Goal: Task Accomplishment & Management: Use online tool/utility

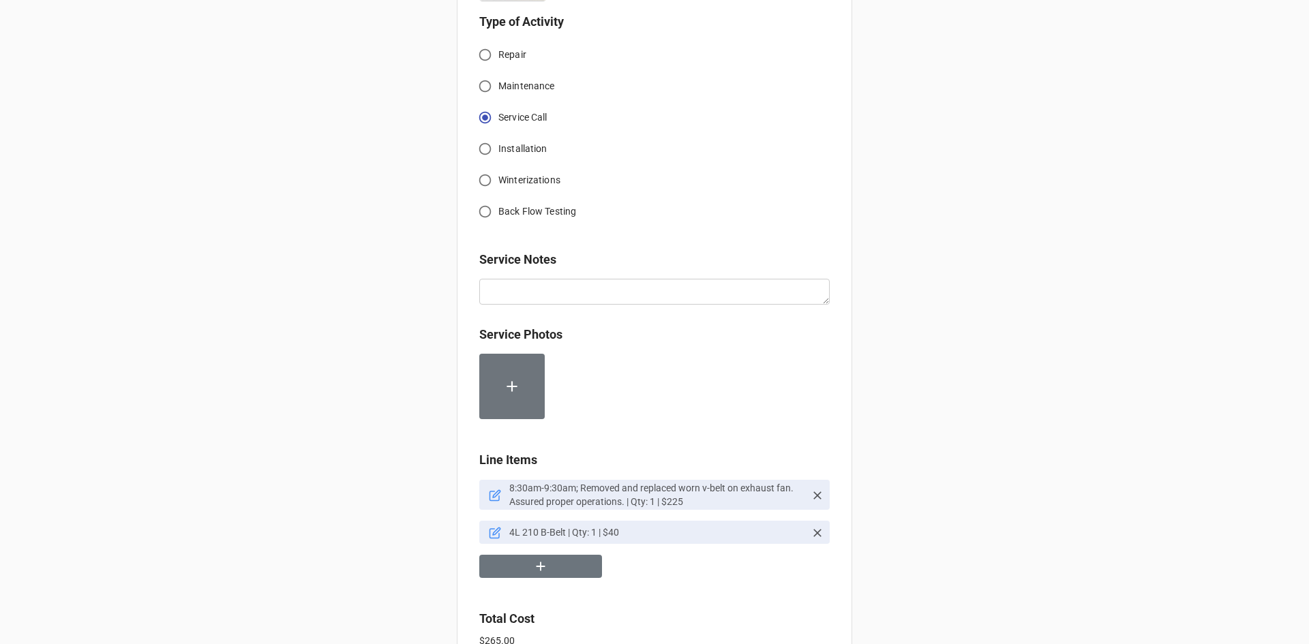
scroll to position [477, 0]
click at [493, 493] on icon at bounding box center [496, 490] width 7 height 7
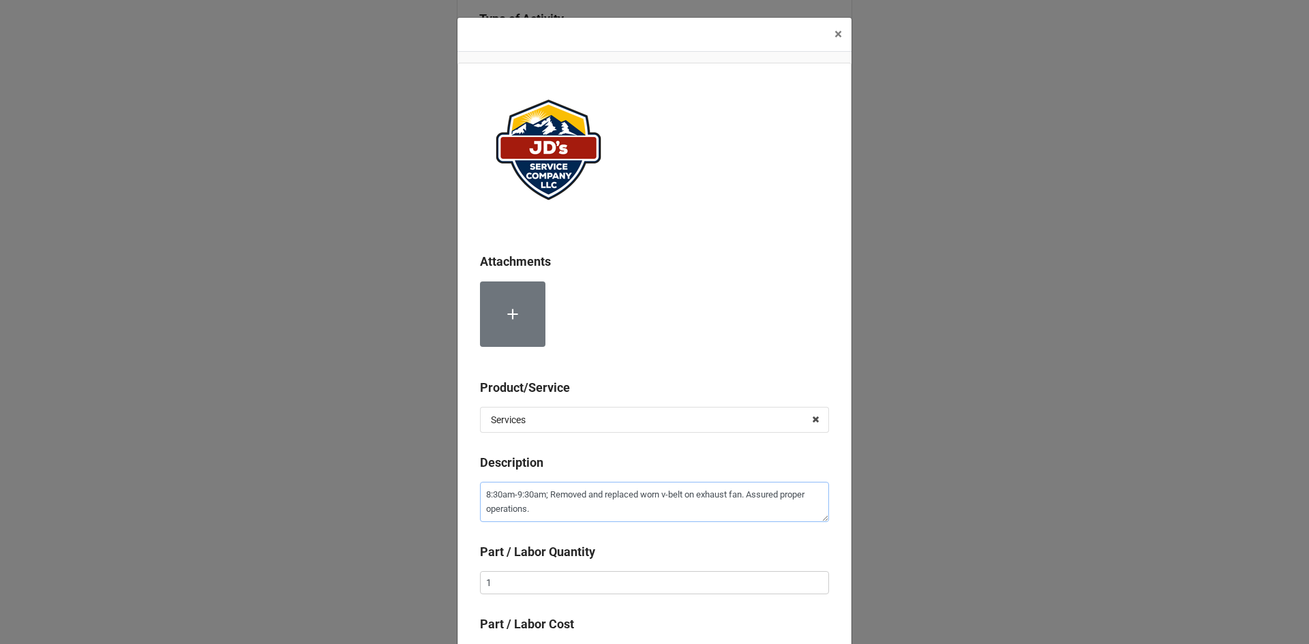
click at [745, 496] on textarea "8:30am-9:30am; Removed and replaced worn v-belt on exhaust fan. Assured proper …" at bounding box center [654, 502] width 349 height 40
click at [747, 498] on textarea "8:30am-9:30am; Removed and replaced worn v-belt on exhaust fan. Assured proper …" at bounding box center [654, 502] width 349 height 40
type textarea "x"
type textarea "8:30am-9:30am; Removed and replaced worn v-belt on exhaust fan. Assured proper …"
paste textarea "**Belt failed as a result of [PERSON_NAME] Towel entering Fan, stalling Belt wh…"
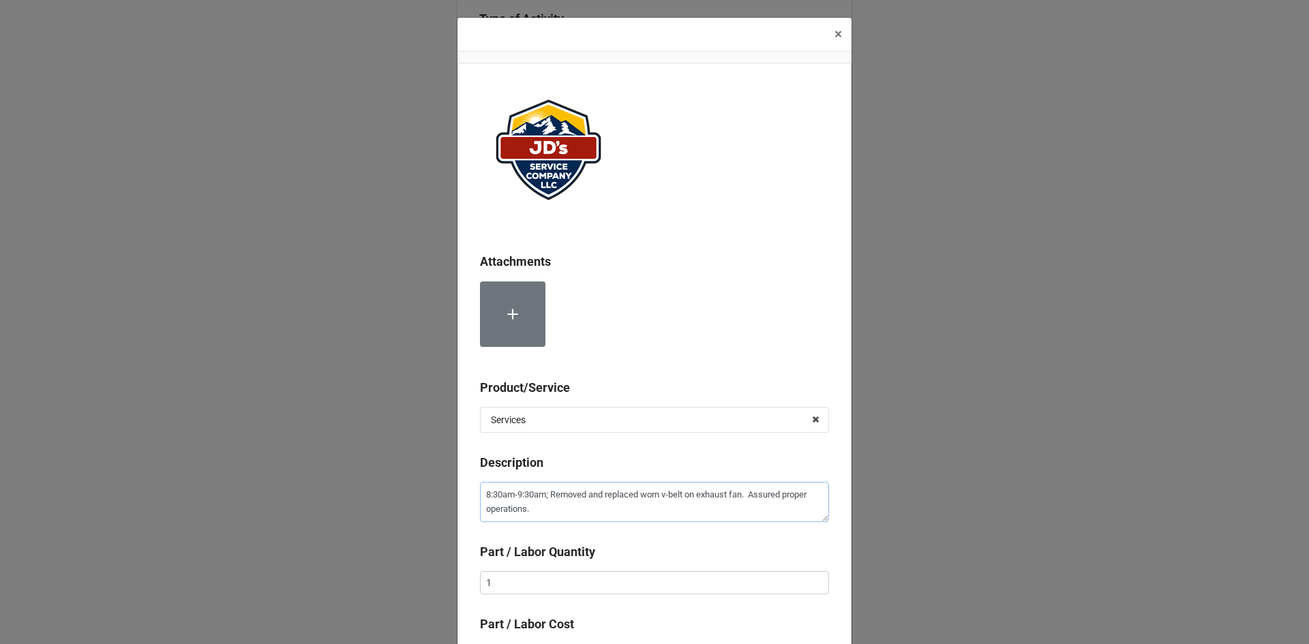
type textarea "x"
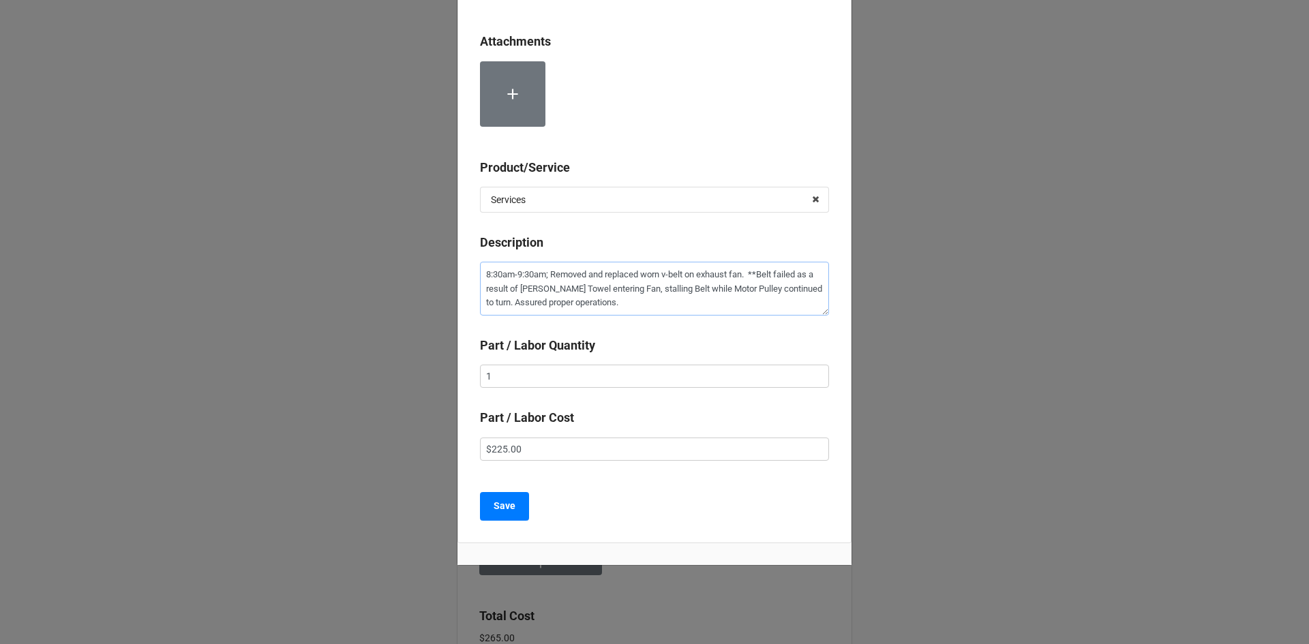
scroll to position [226, 0]
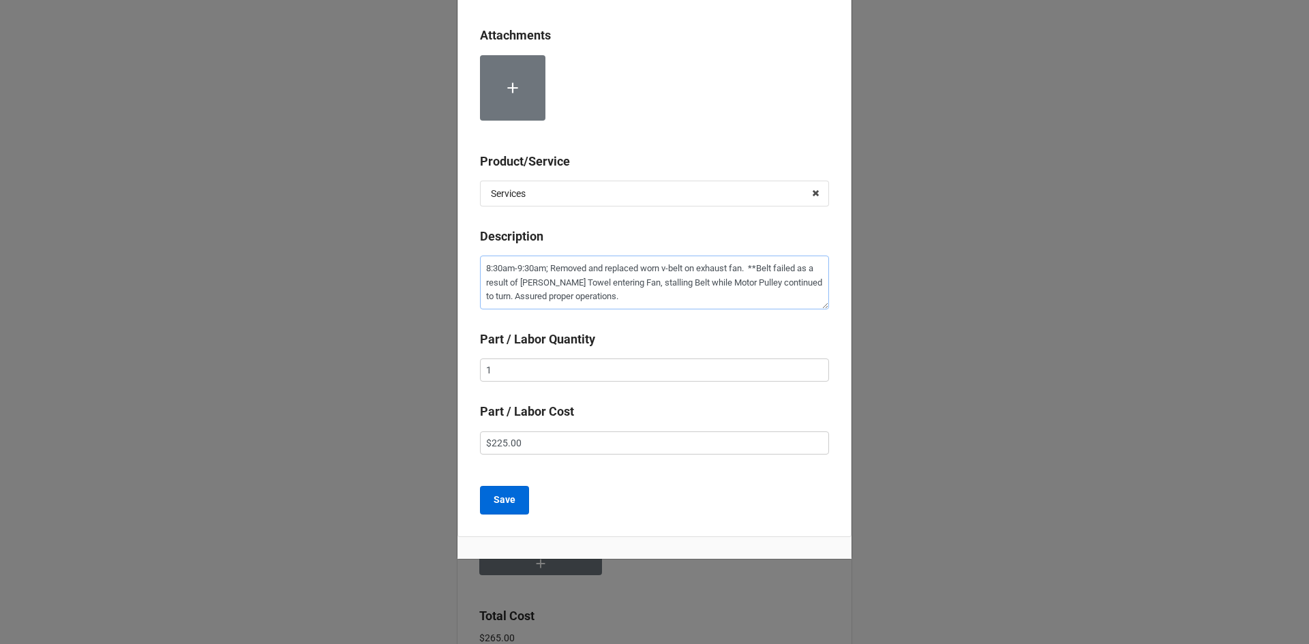
type textarea "8:30am-9:30am; Removed and replaced worn v-belt on exhaust fan. **Belt failed a…"
click at [494, 494] on b "Save" at bounding box center [505, 500] width 22 height 14
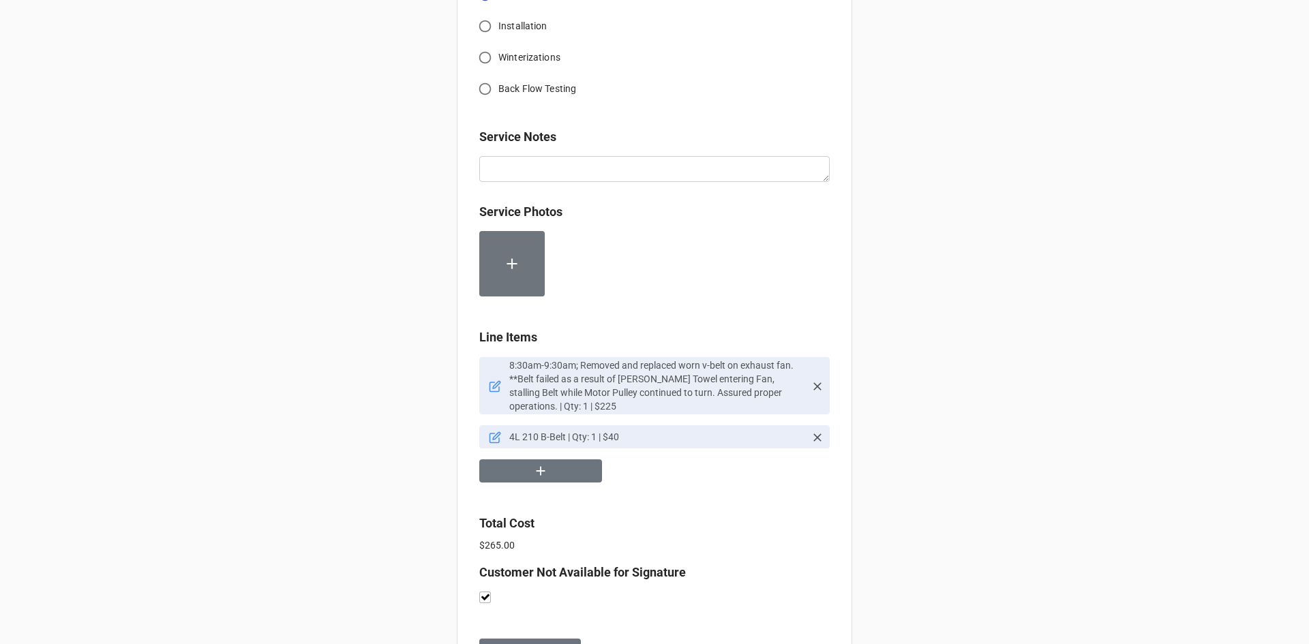
scroll to position [665, 0]
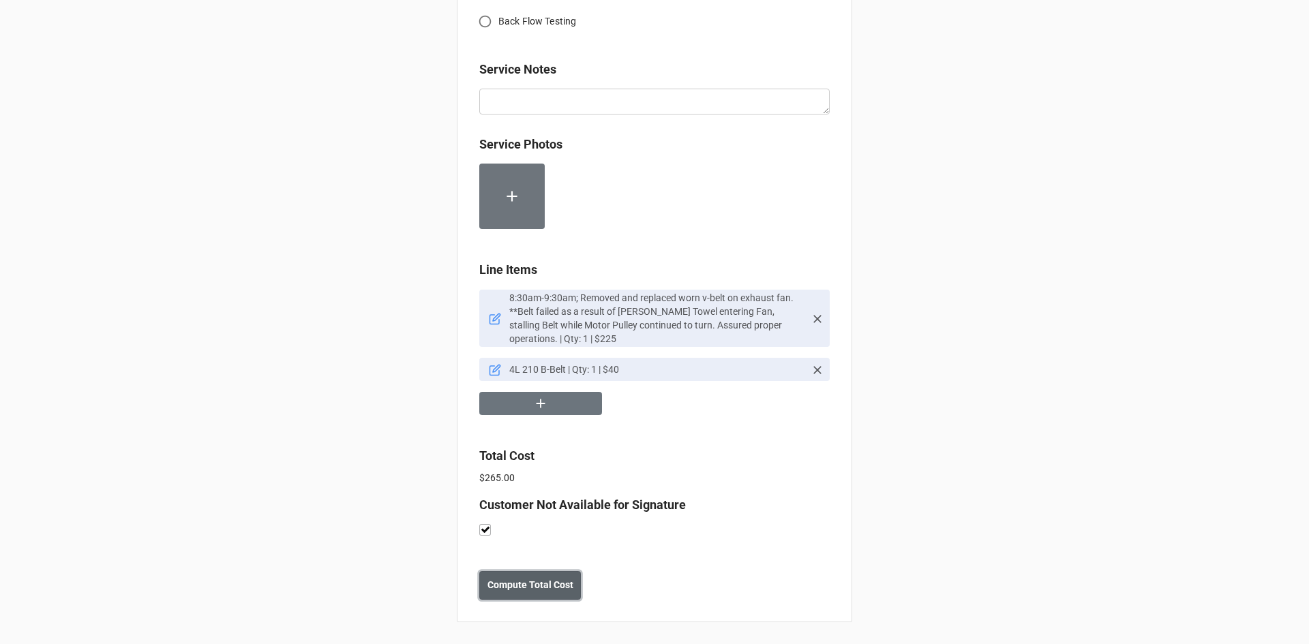
click at [535, 584] on b "Compute Total Cost" at bounding box center [530, 585] width 86 height 14
click at [508, 589] on b "Save" at bounding box center [504, 585] width 22 height 14
